Goal: Task Accomplishment & Management: Manage account settings

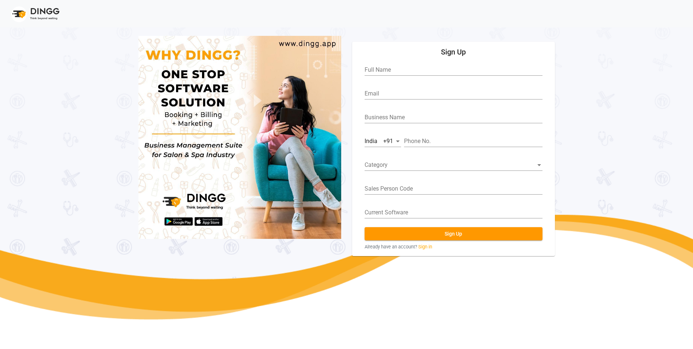
click at [48, 11] on img at bounding box center [35, 14] width 58 height 22
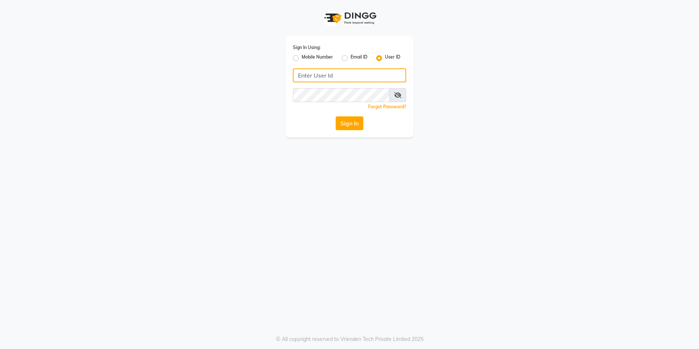
click at [326, 77] on input "Username" at bounding box center [349, 75] width 113 height 14
click at [343, 126] on button "Sign In" at bounding box center [350, 123] width 28 height 14
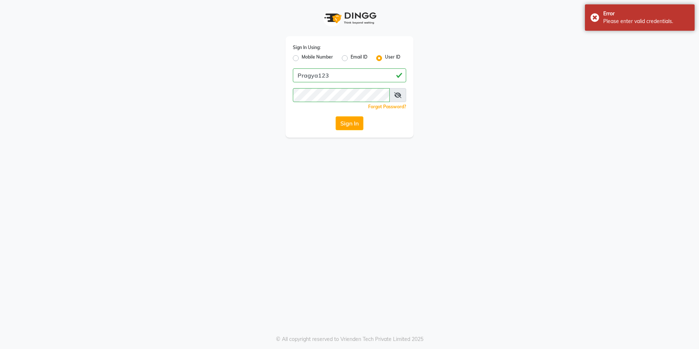
click at [397, 97] on icon at bounding box center [397, 95] width 7 height 6
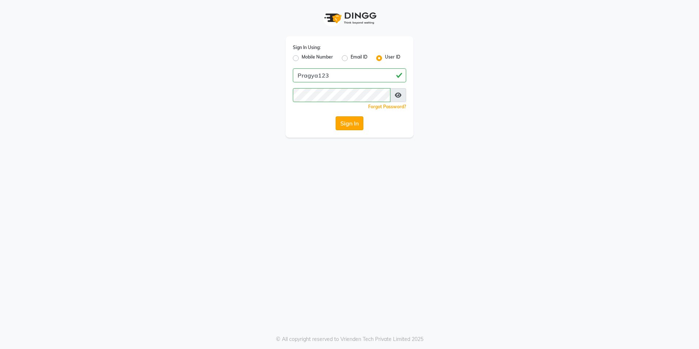
click at [357, 123] on button "Sign In" at bounding box center [350, 123] width 28 height 14
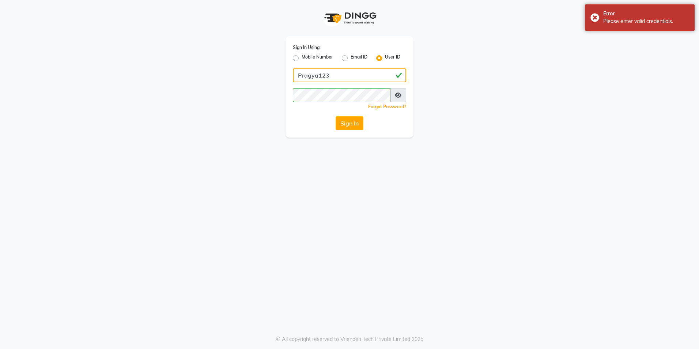
click at [337, 73] on input "Pragya123" at bounding box center [349, 75] width 113 height 14
type input "Pragya123"
click at [336, 116] on button "Sign In" at bounding box center [350, 123] width 28 height 14
click at [351, 61] on label "Email ID" at bounding box center [359, 58] width 17 height 9
click at [351, 58] on input "Email ID" at bounding box center [353, 56] width 5 height 5
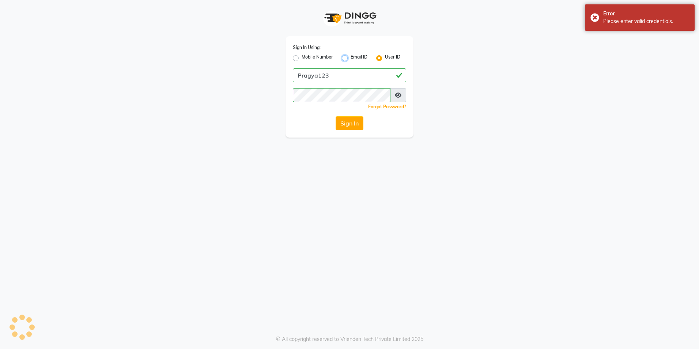
radio input "true"
radio input "false"
click at [385, 58] on label "User ID" at bounding box center [392, 58] width 15 height 9
click at [385, 58] on input "User ID" at bounding box center [387, 56] width 5 height 5
radio input "true"
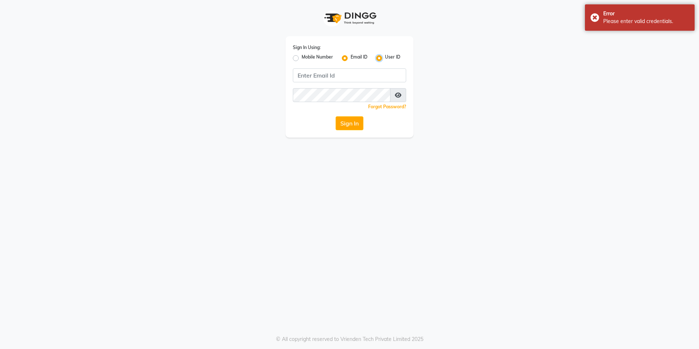
radio input "false"
click at [299, 56] on div "Mobile Number" at bounding box center [313, 58] width 40 height 9
drag, startPoint x: 299, startPoint y: 58, endPoint x: 296, endPoint y: 59, distance: 3.7
click at [299, 58] on div "Mobile Number" at bounding box center [313, 58] width 40 height 9
click at [302, 59] on label "Mobile Number" at bounding box center [317, 58] width 31 height 9
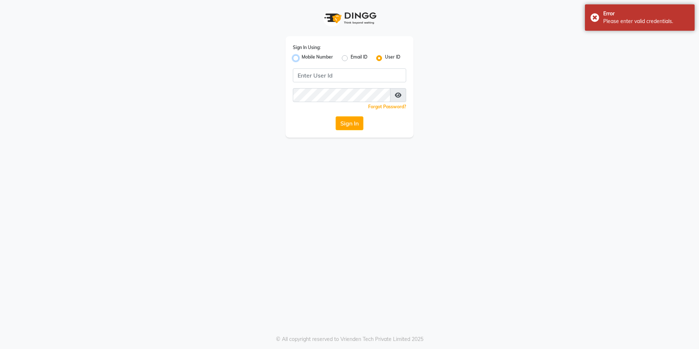
click at [302, 58] on input "Mobile Number" at bounding box center [304, 56] width 5 height 5
radio input "true"
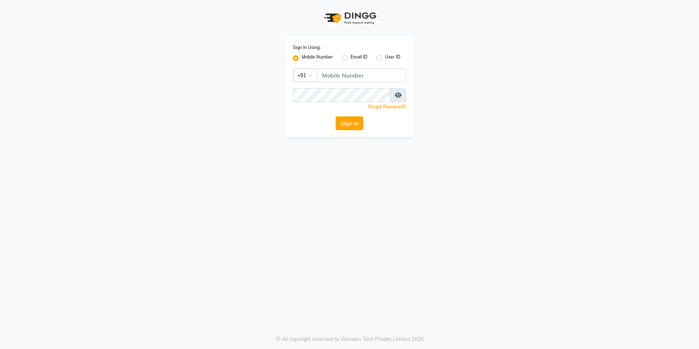
click at [383, 60] on div "User ID" at bounding box center [388, 58] width 24 height 9
click at [385, 60] on label "User ID" at bounding box center [392, 58] width 15 height 9
click at [385, 58] on input "User ID" at bounding box center [387, 56] width 5 height 5
radio input "true"
radio input "false"
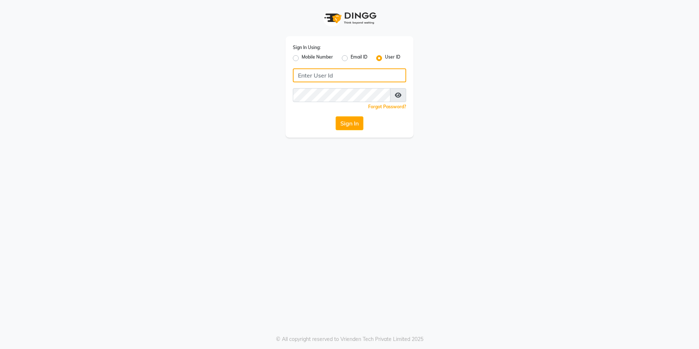
click at [334, 76] on input "Username" at bounding box center [349, 75] width 113 height 14
click at [352, 123] on button "Sign In" at bounding box center [350, 123] width 28 height 14
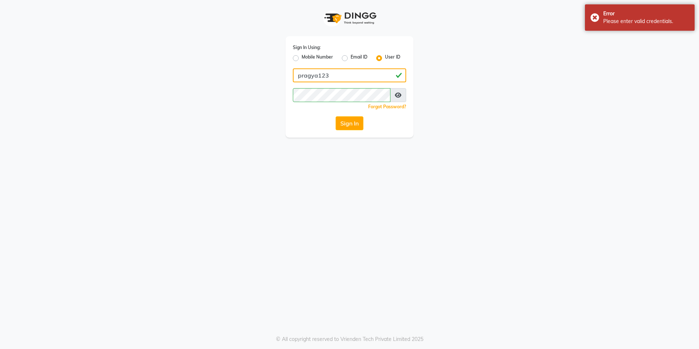
click at [301, 76] on input "pragya123" at bounding box center [349, 75] width 113 height 14
type input "Pragya123"
click at [346, 125] on button "Sign In" at bounding box center [350, 123] width 28 height 14
click at [346, 125] on div "Sign In" at bounding box center [349, 123] width 113 height 14
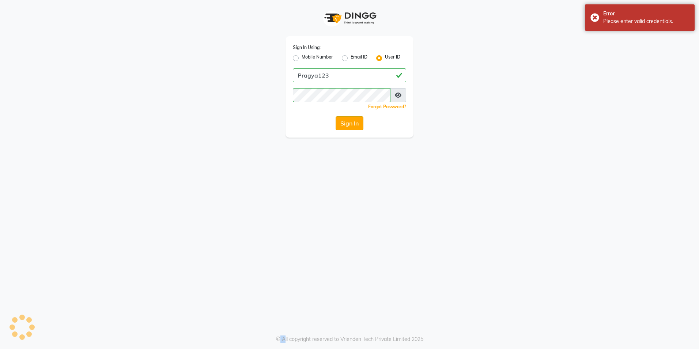
click at [346, 125] on button "Sign In" at bounding box center [350, 123] width 28 height 14
click at [346, 125] on div "Sign In" at bounding box center [349, 123] width 113 height 14
click at [346, 125] on button "Sign In" at bounding box center [350, 123] width 28 height 14
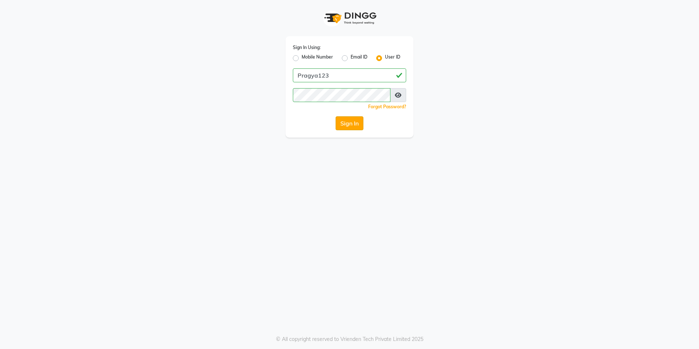
click at [356, 124] on button "Sign In" at bounding box center [350, 123] width 28 height 14
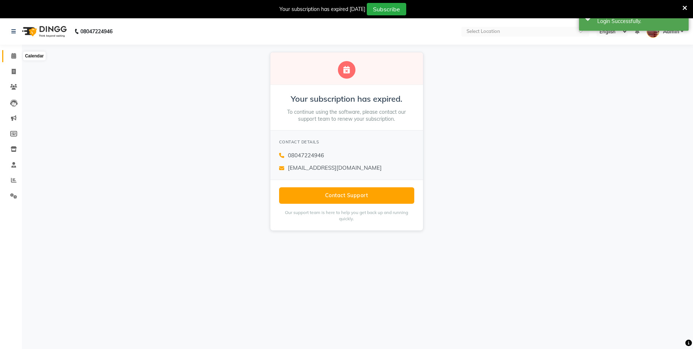
click at [13, 56] on icon at bounding box center [13, 55] width 5 height 5
click at [656, 31] on img at bounding box center [653, 31] width 13 height 13
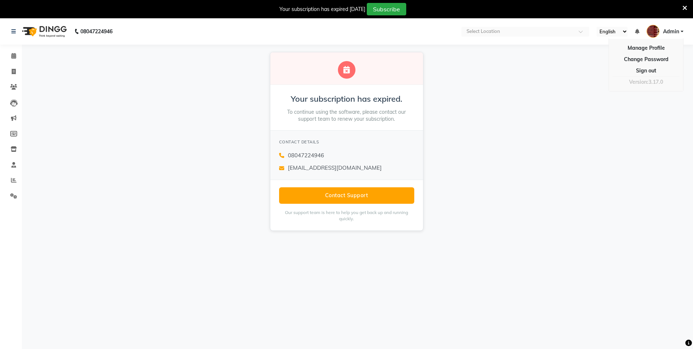
click at [656, 31] on img at bounding box center [653, 31] width 13 height 13
click at [391, 194] on button "Contact Support" at bounding box center [346, 195] width 135 height 16
click at [489, 177] on div "Your subscription has expired. To continue using the software, please contact o…" at bounding box center [346, 141] width 693 height 193
click at [306, 156] on span "08047224946" at bounding box center [306, 155] width 36 height 8
click at [309, 171] on span "cs@dingg.app" at bounding box center [335, 168] width 94 height 8
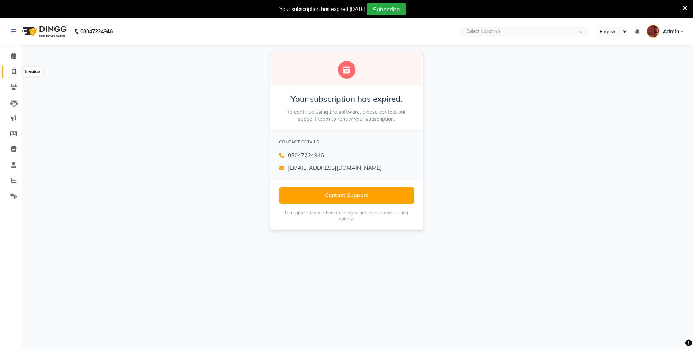
click at [12, 74] on icon at bounding box center [14, 71] width 4 height 5
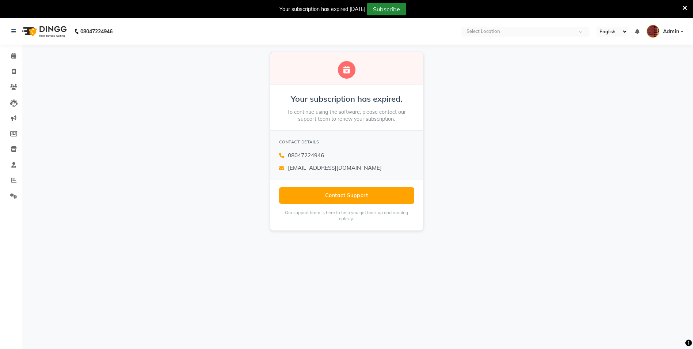
click at [391, 10] on button "Subscribe" at bounding box center [386, 9] width 39 height 12
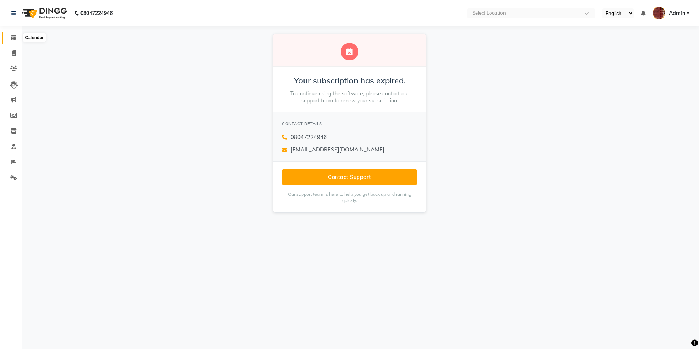
click at [16, 35] on span at bounding box center [13, 38] width 13 height 8
click at [46, 15] on img at bounding box center [44, 13] width 50 height 20
click at [45, 11] on img at bounding box center [44, 13] width 50 height 20
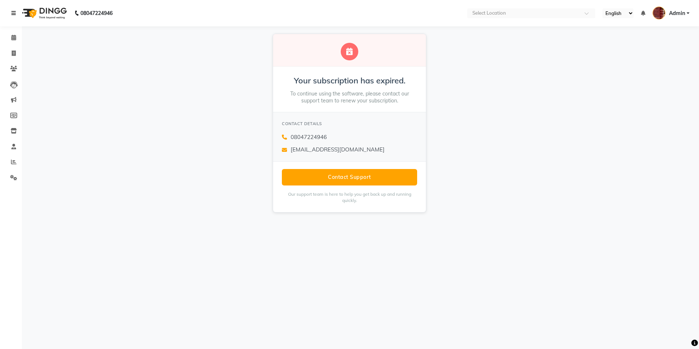
click at [13, 15] on icon at bounding box center [13, 13] width 4 height 5
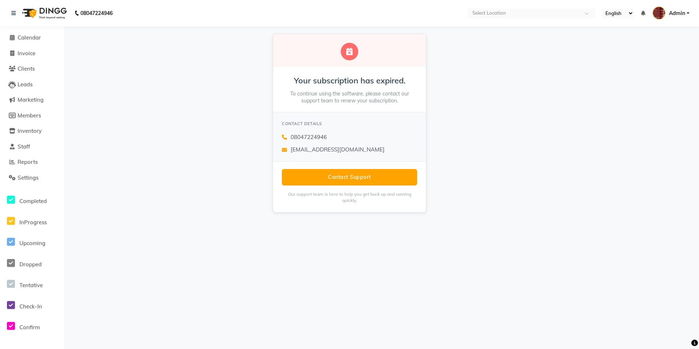
click at [29, 31] on li "Calendar" at bounding box center [32, 38] width 64 height 16
click at [29, 38] on span "Calendar" at bounding box center [29, 37] width 23 height 7
click at [27, 51] on span "Invoice" at bounding box center [27, 53] width 18 height 7
